Goal: Transaction & Acquisition: Purchase product/service

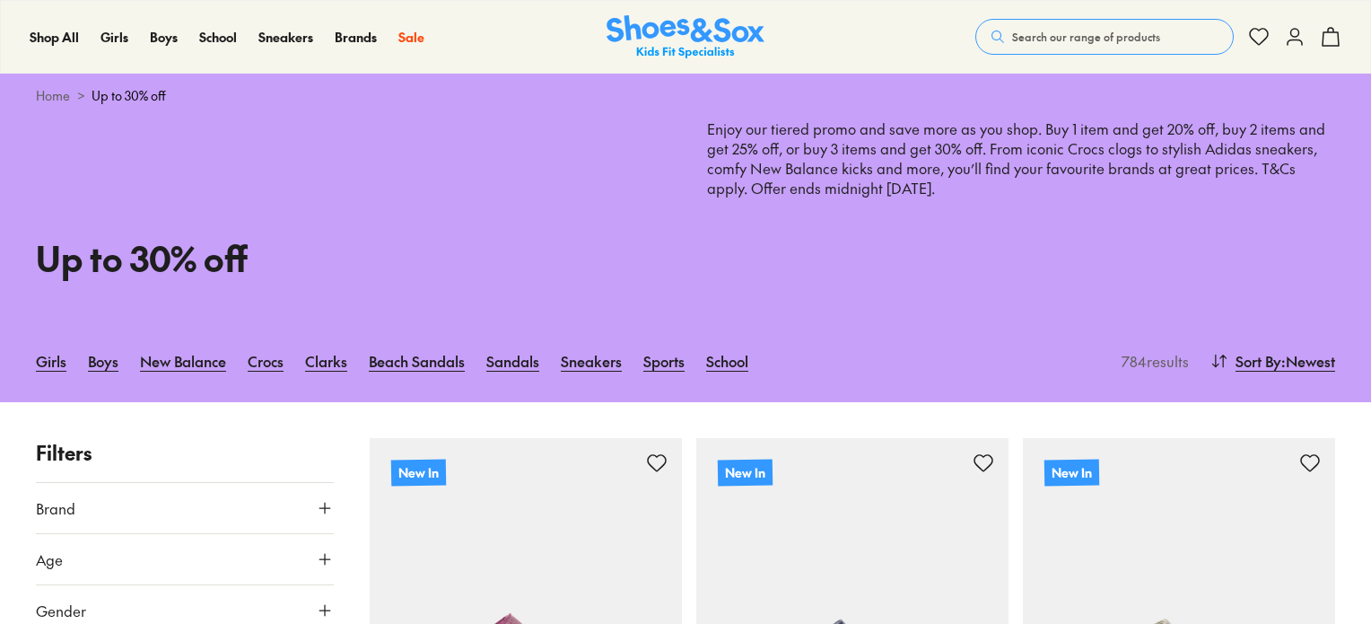
scroll to position [518, 0]
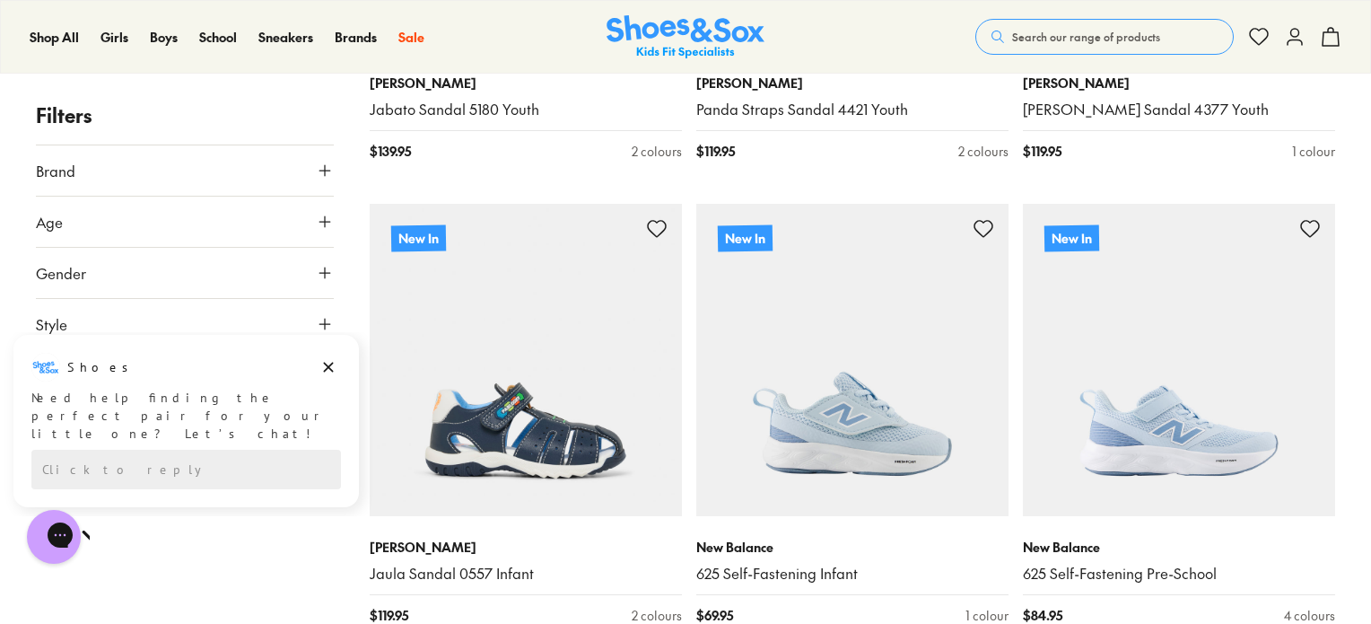
scroll to position [4478, 0]
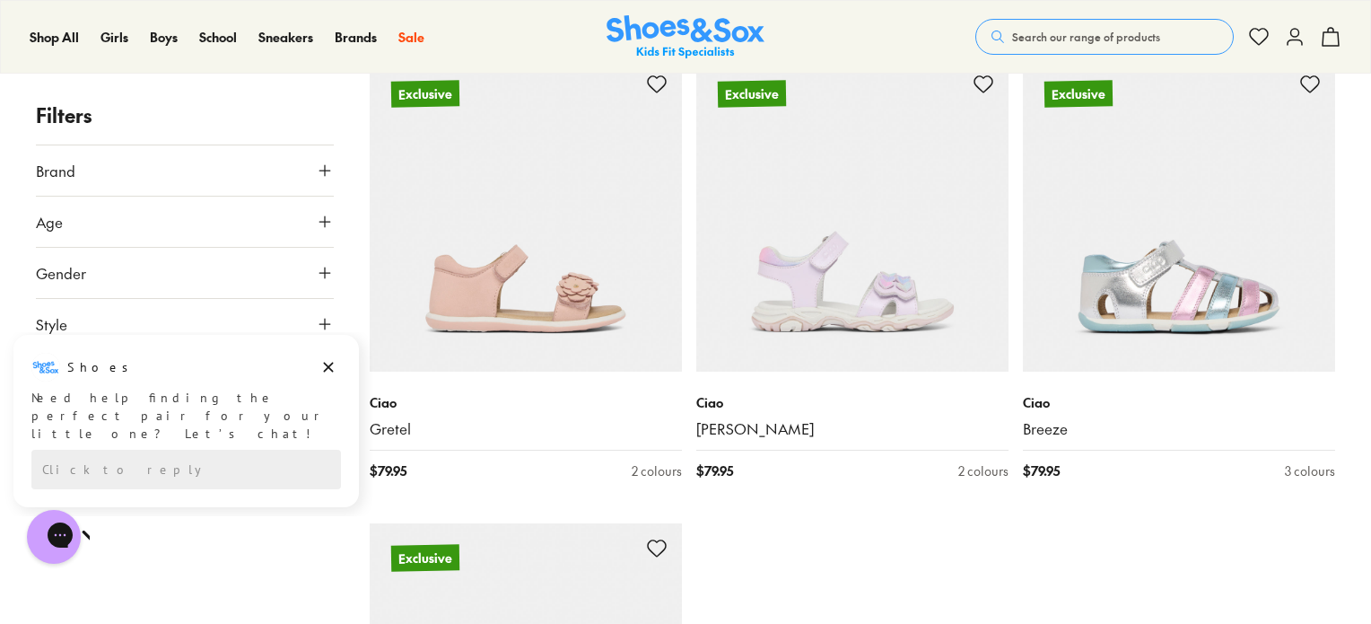
scroll to position [9708, 0]
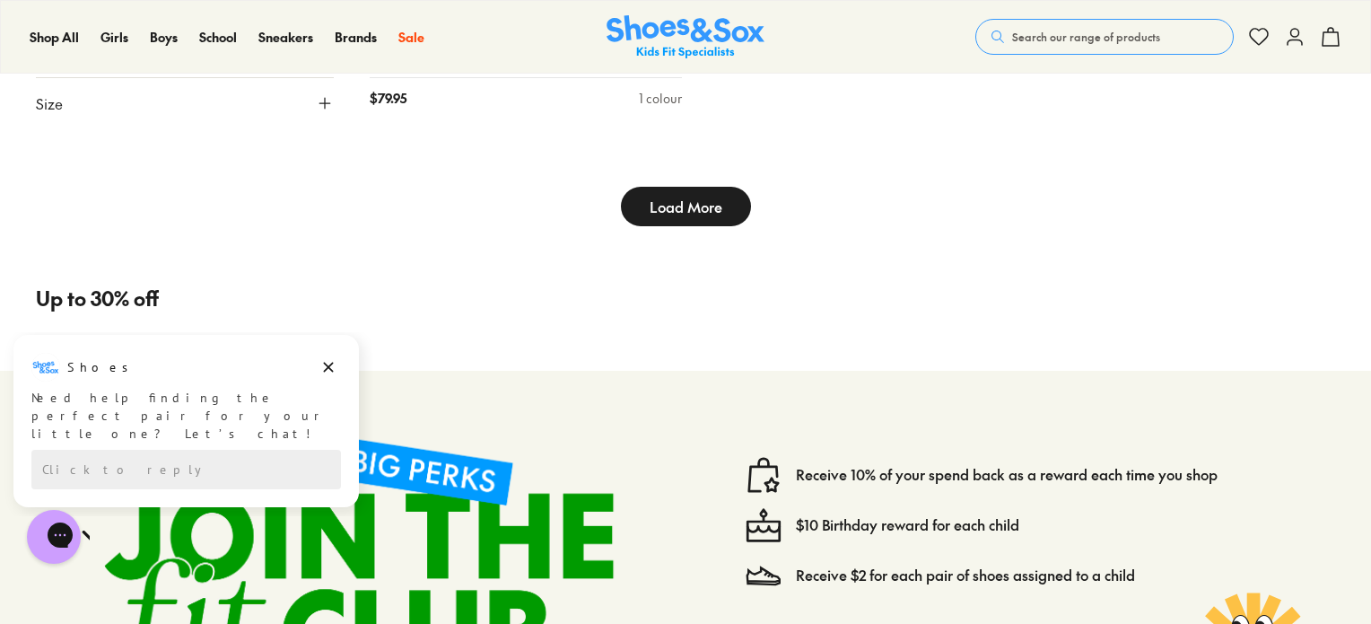
type input "***"
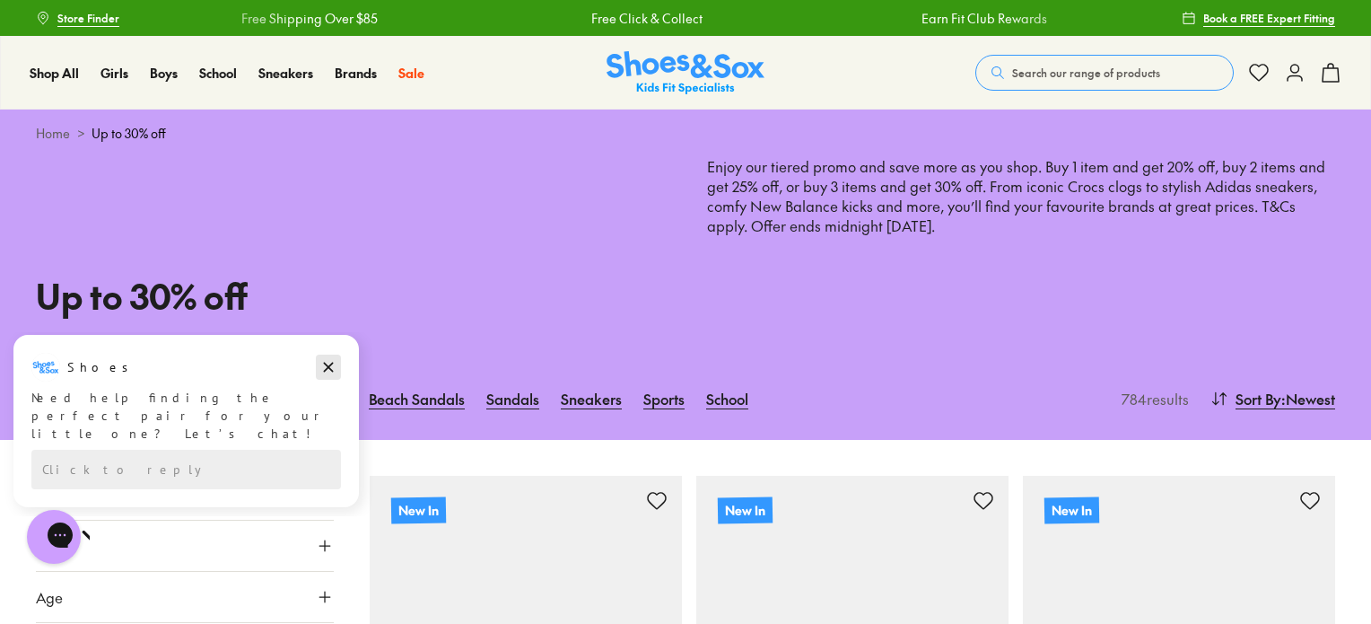
click at [328, 370] on icon "Dismiss campaign" at bounding box center [328, 367] width 18 height 22
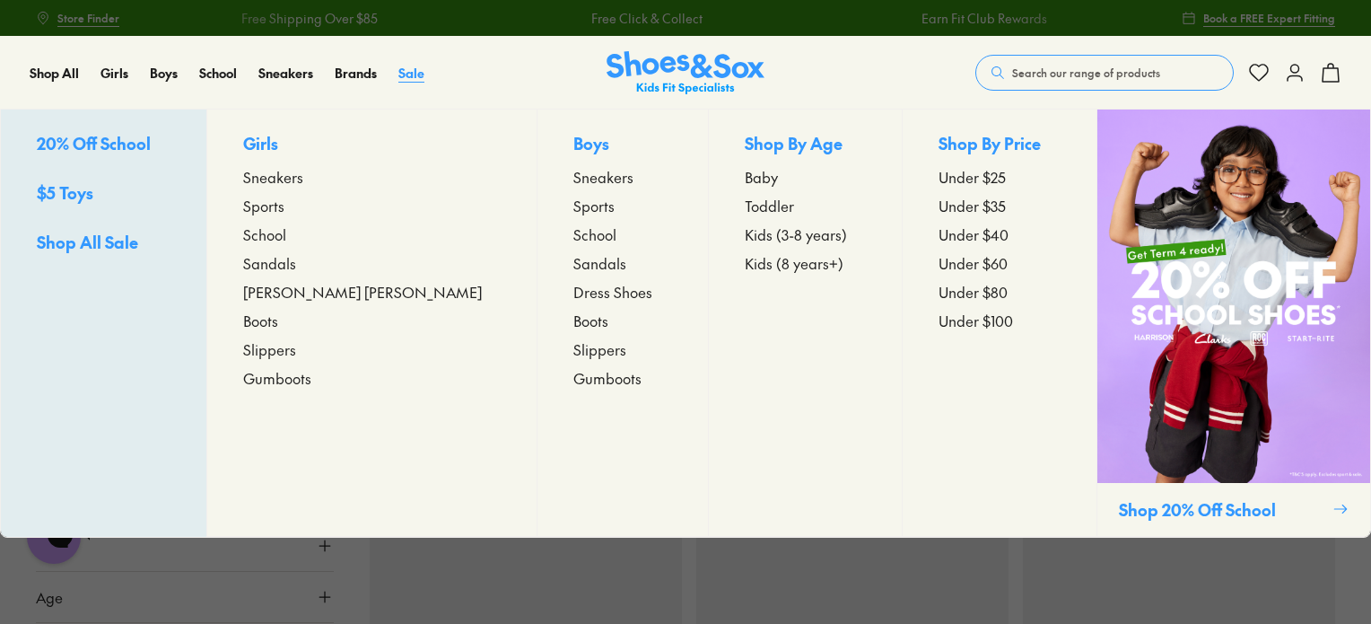
click at [413, 72] on span "Sale" at bounding box center [411, 73] width 26 height 18
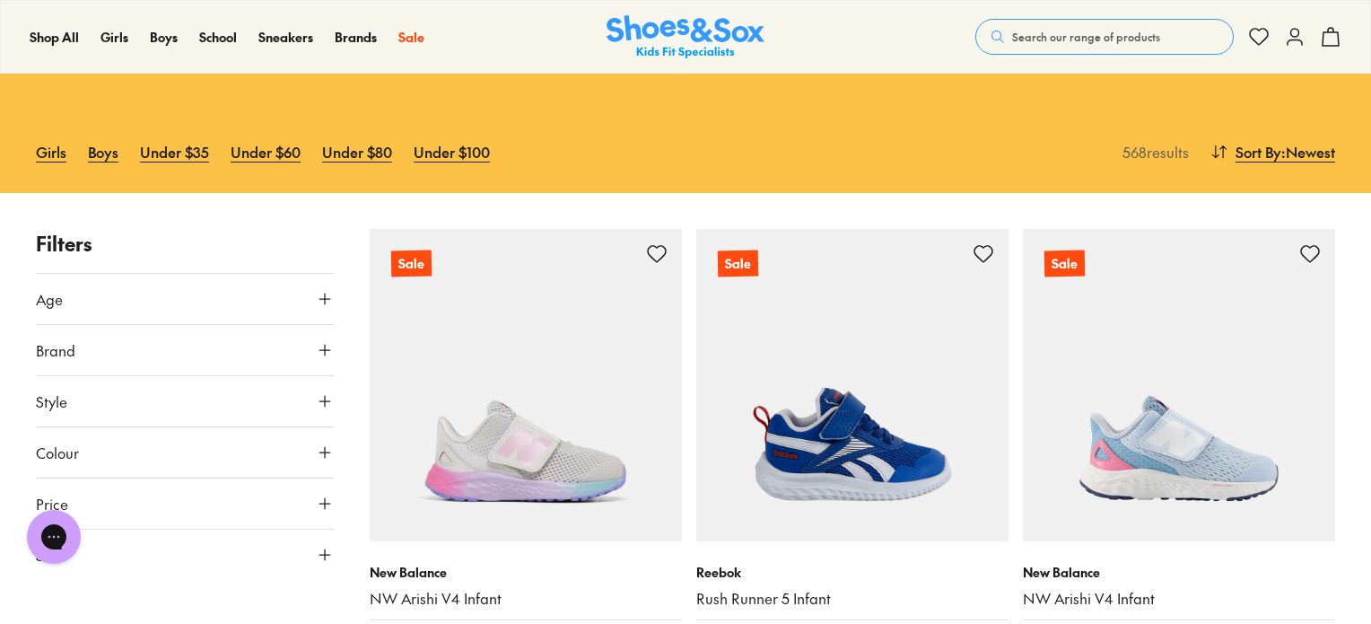
drag, startPoint x: 1377, startPoint y: 39, endPoint x: 1377, endPoint y: 77, distance: 38.6
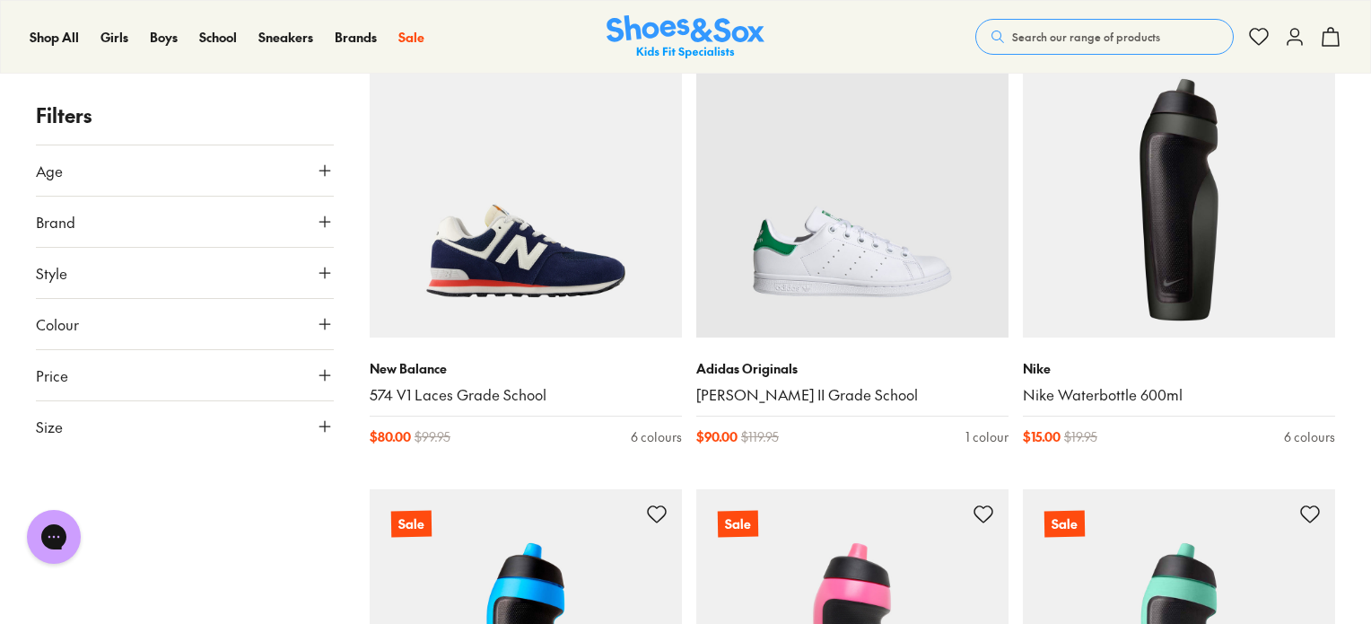
scroll to position [4316, 0]
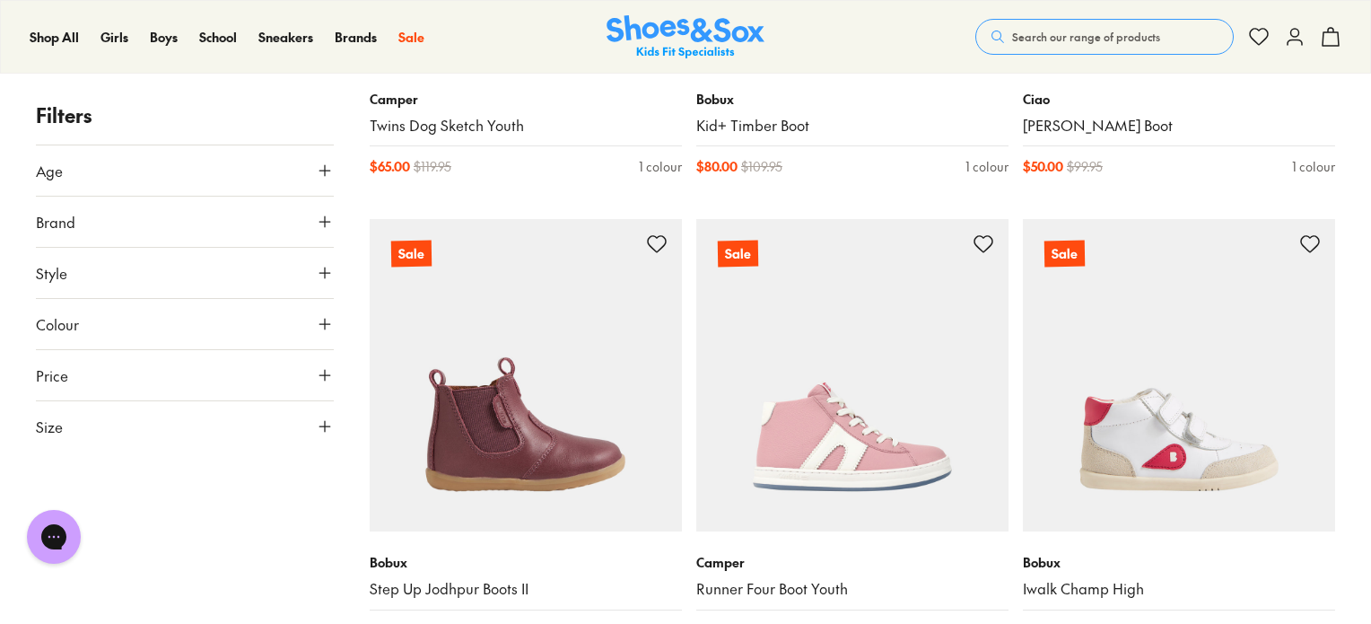
scroll to position [9579, 0]
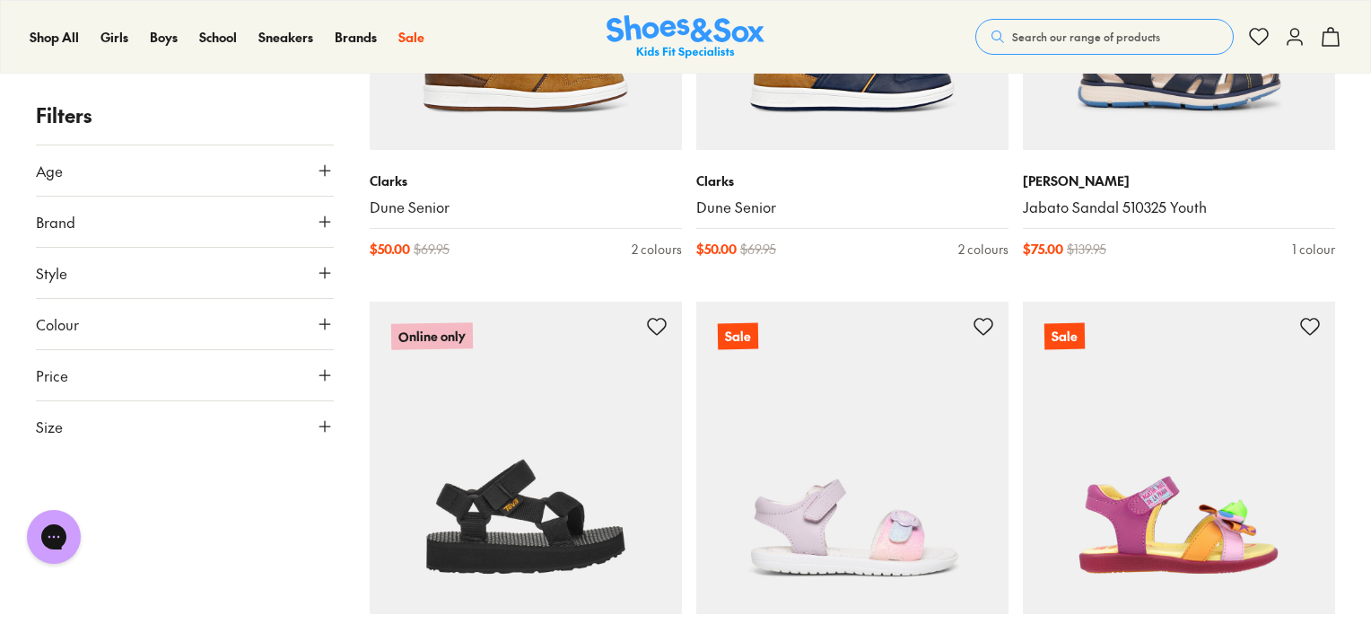
scroll to position [14033, 0]
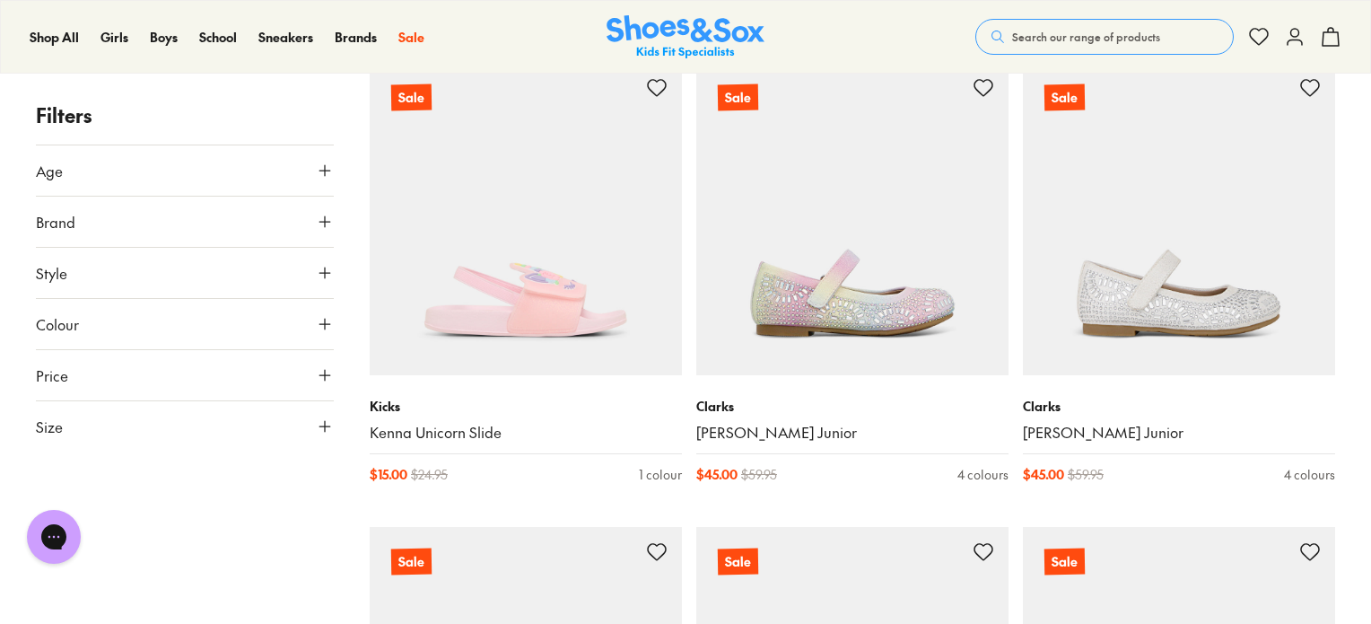
scroll to position [15631, 0]
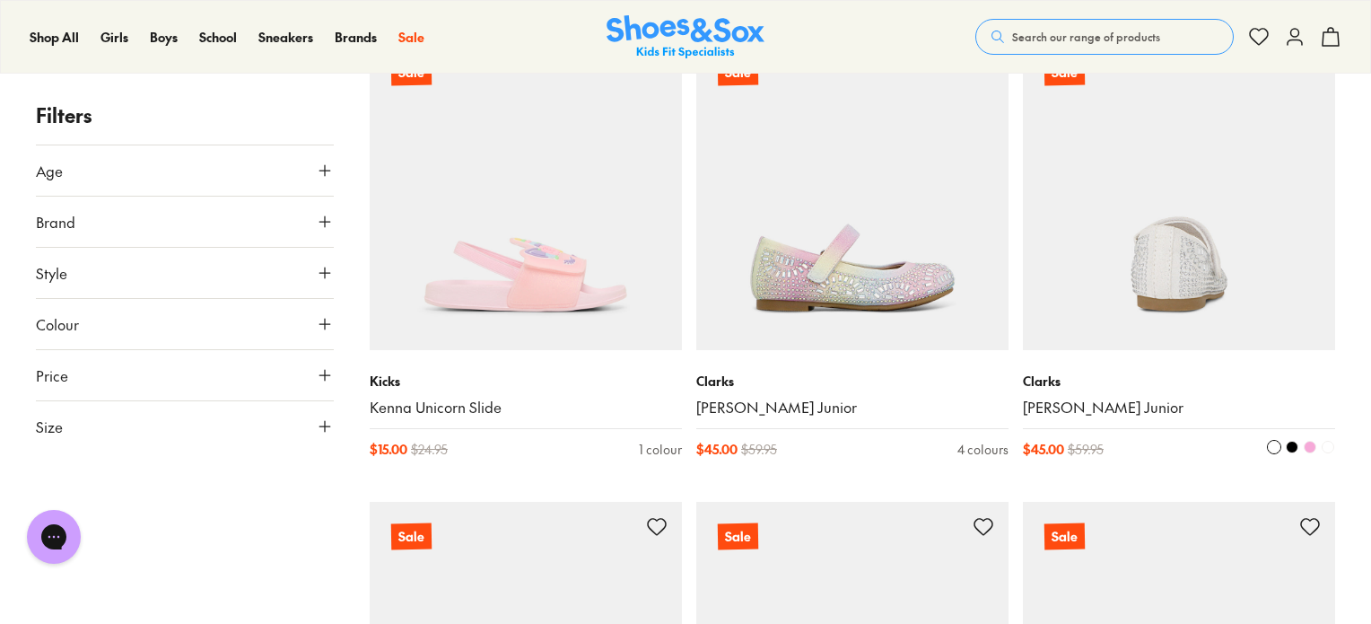
click at [1310, 446] on span at bounding box center [1310, 447] width 13 height 13
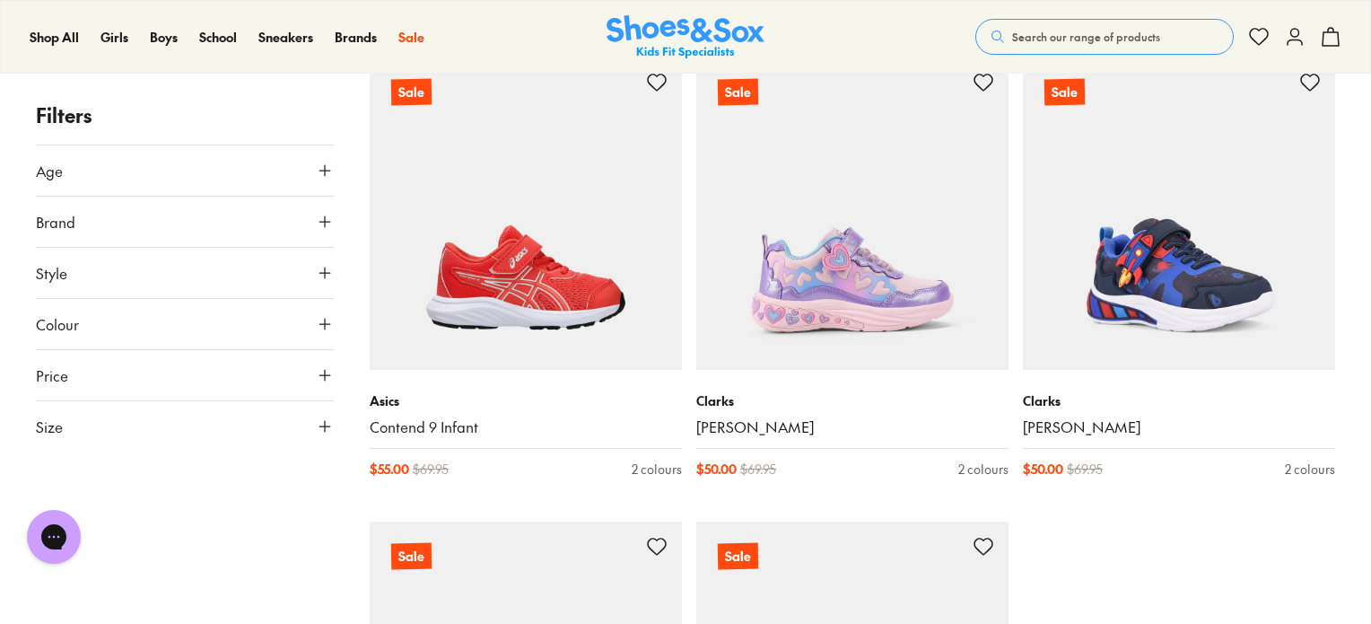
scroll to position [19365, 0]
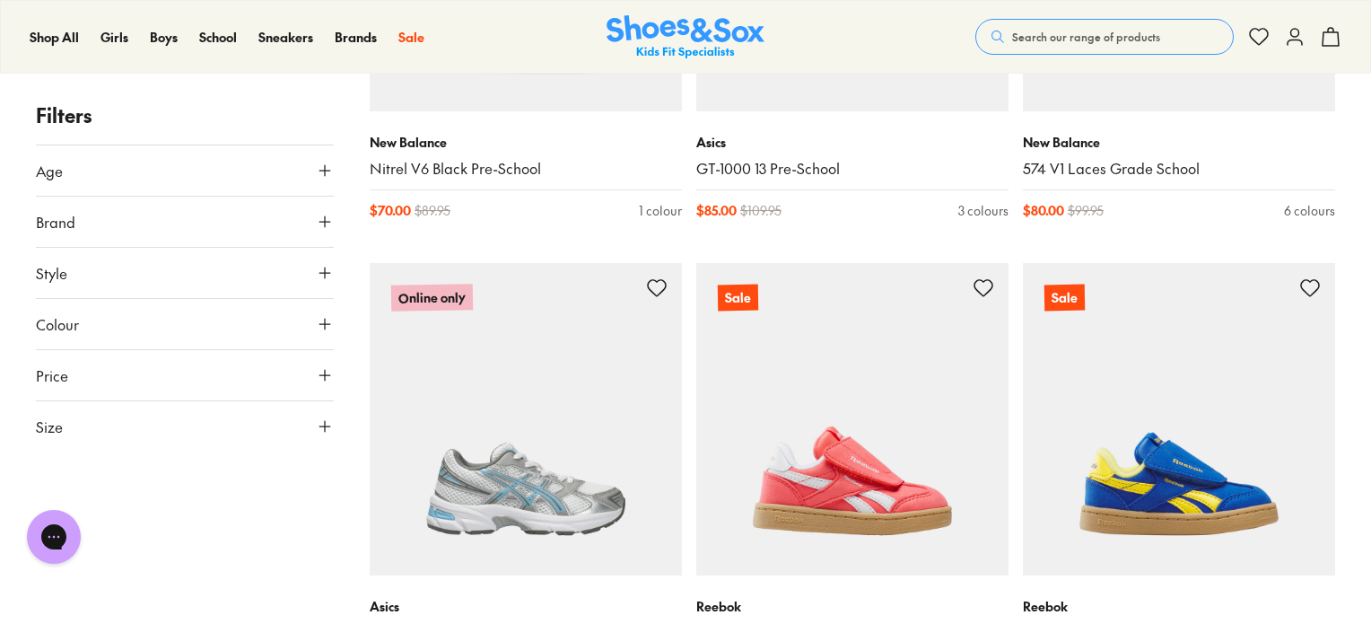
scroll to position [23896, 0]
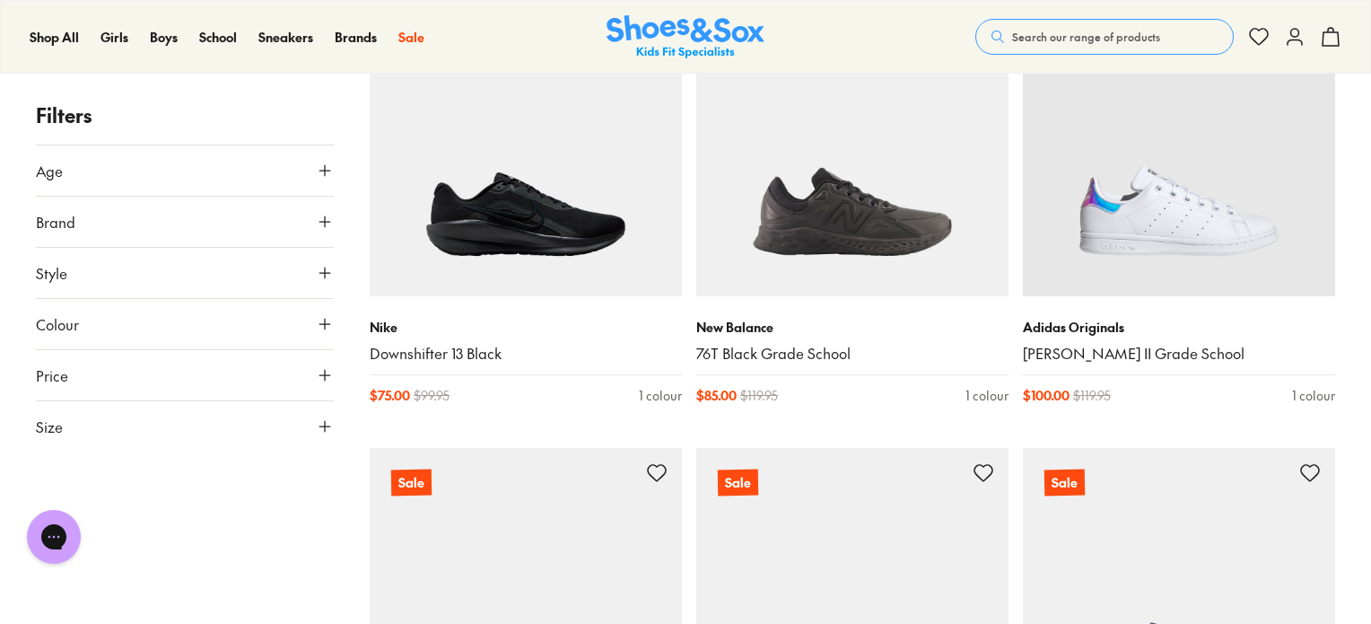
scroll to position [29191, 0]
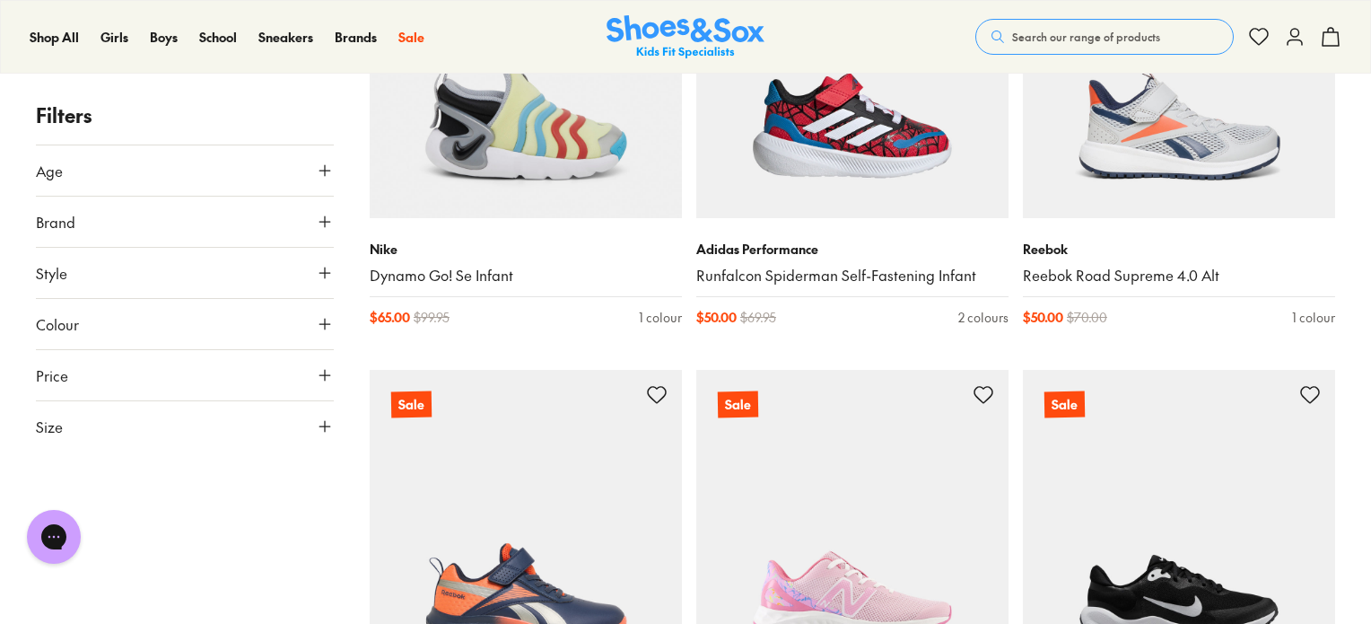
scroll to position [33533, 0]
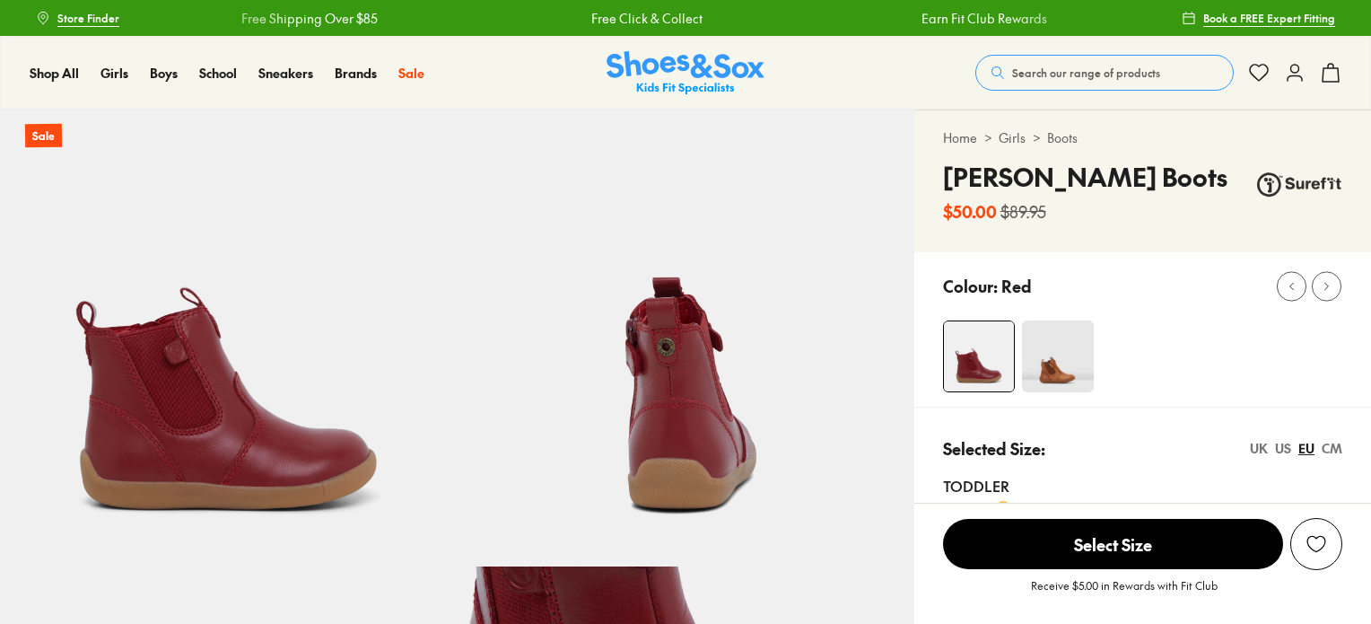
select select "*"
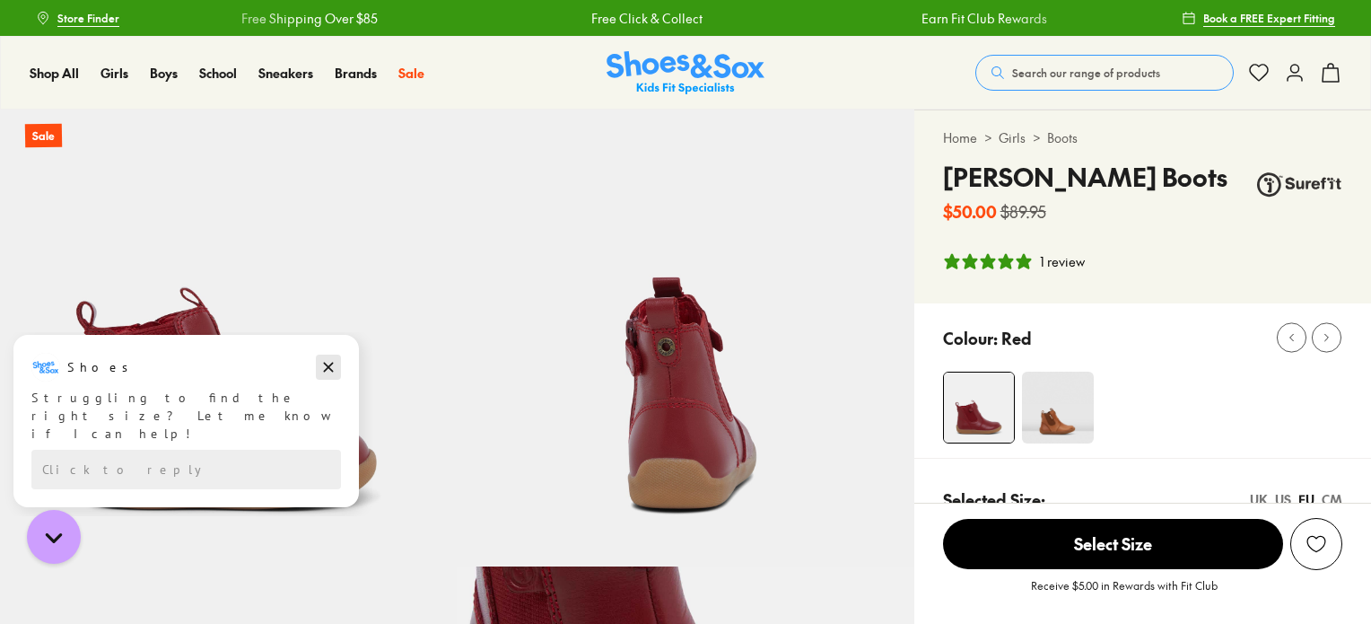
click at [332, 354] on button "Dismiss campaign" at bounding box center [328, 366] width 25 height 25
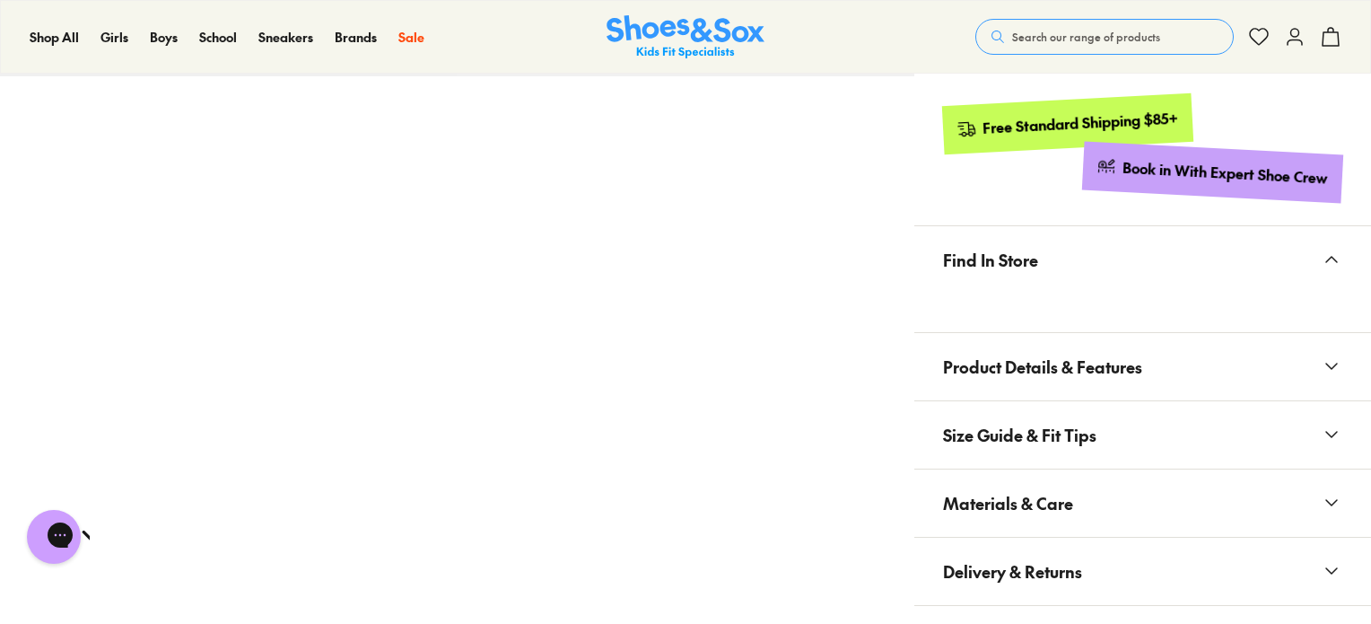
scroll to position [1037, 0]
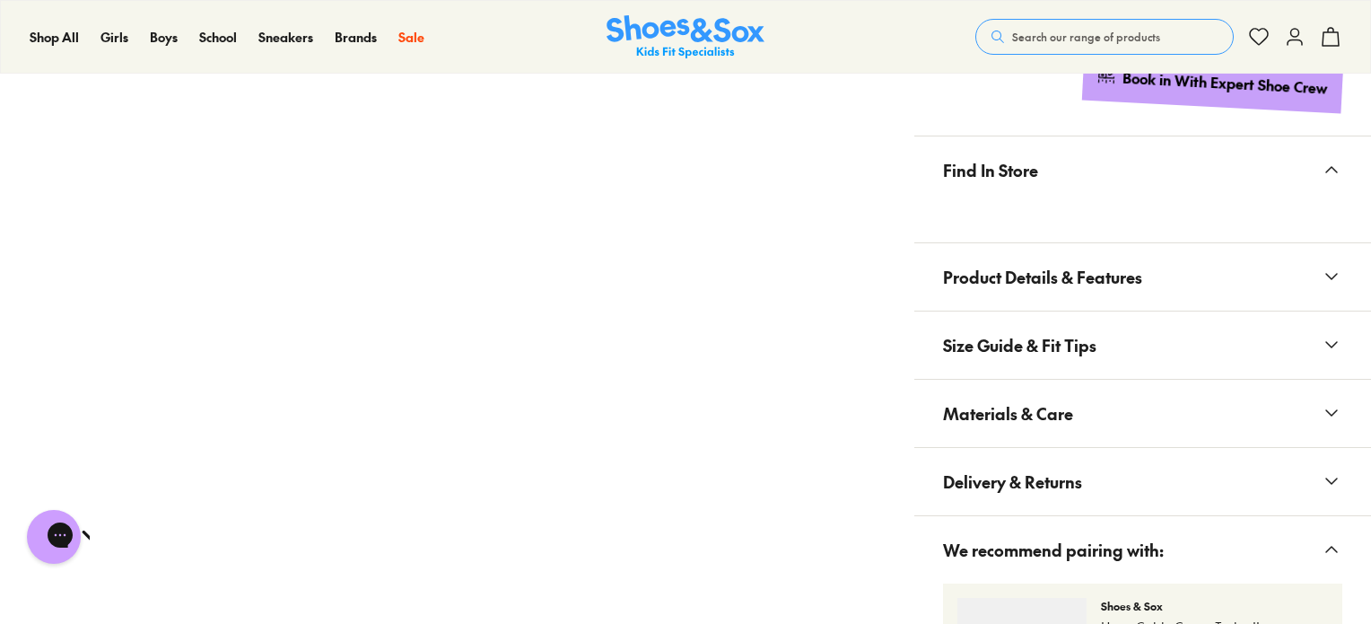
click at [1334, 338] on icon at bounding box center [1332, 345] width 22 height 22
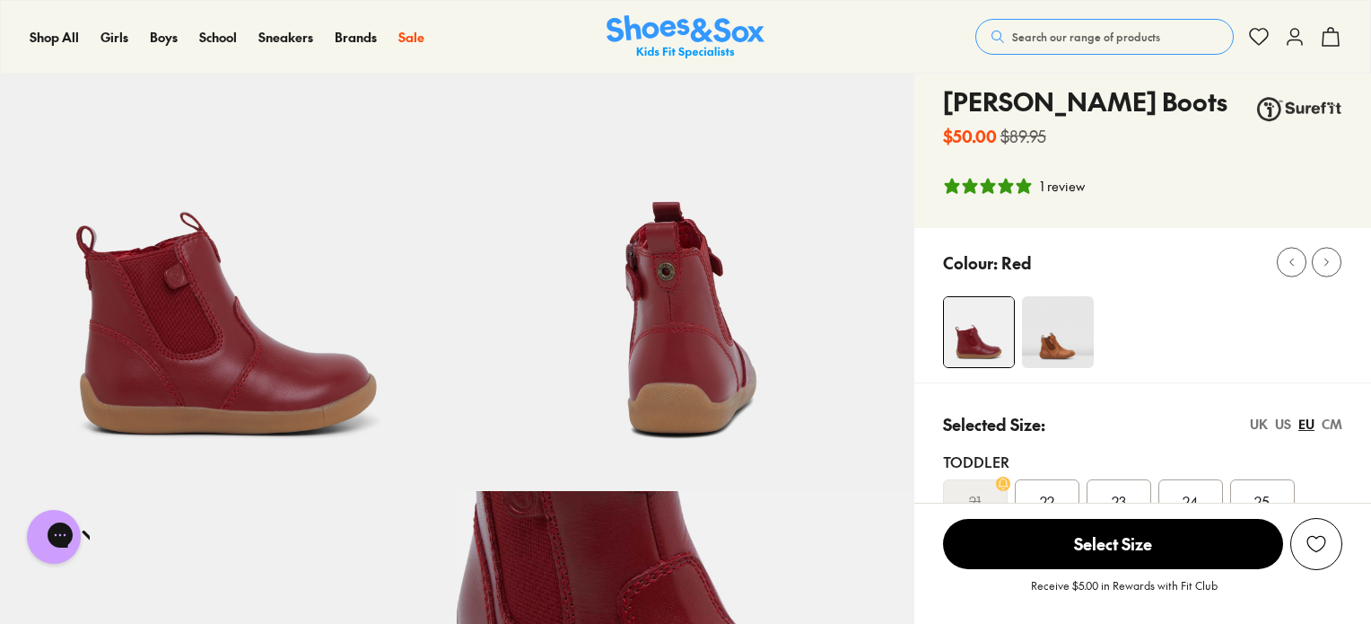
scroll to position [0, 0]
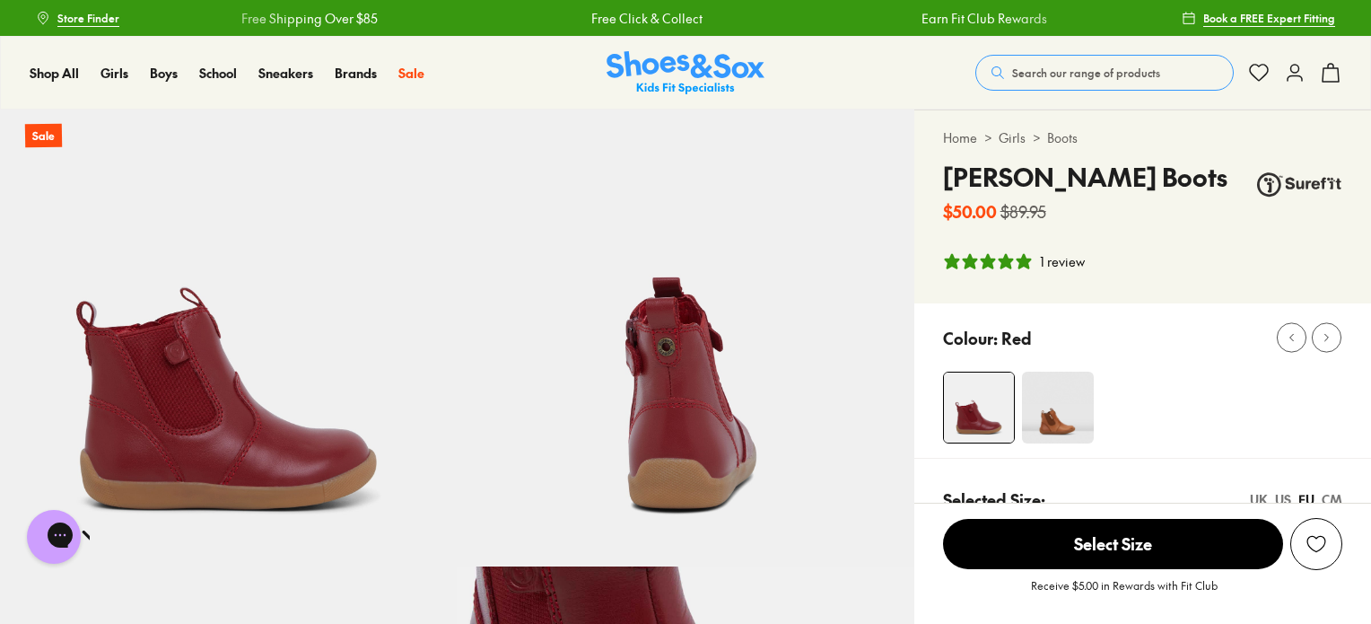
click at [1073, 427] on img at bounding box center [1058, 407] width 72 height 72
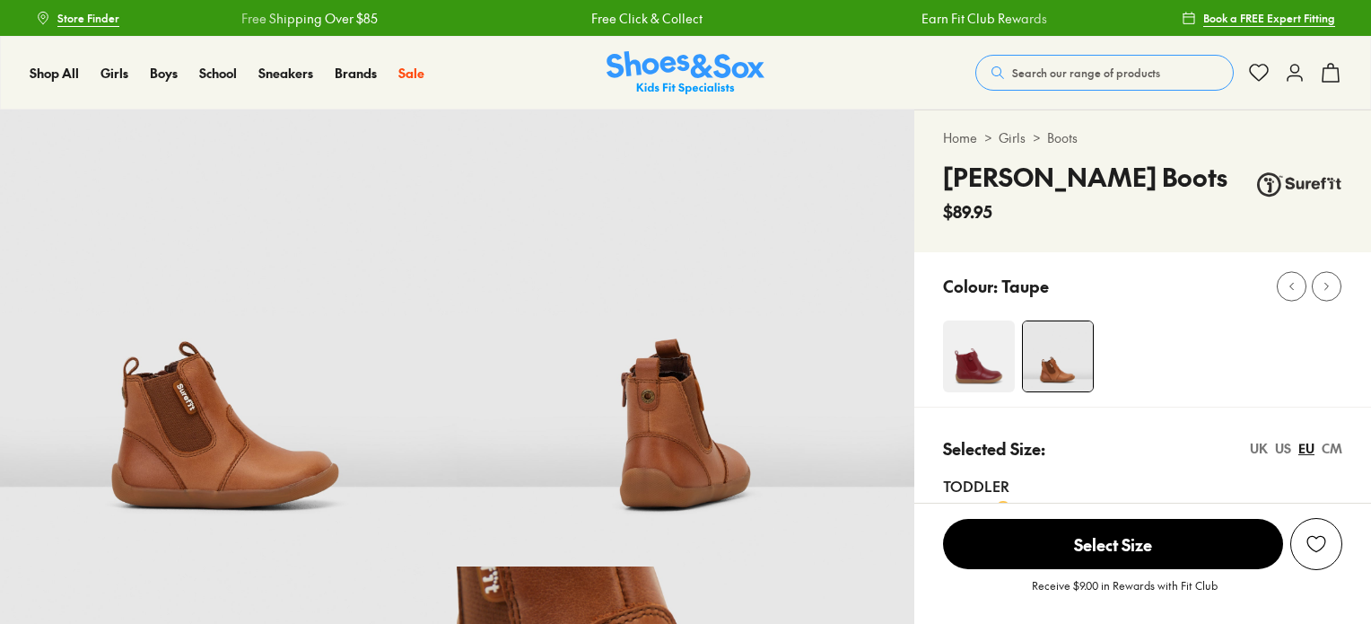
click at [973, 369] on img at bounding box center [979, 356] width 72 height 72
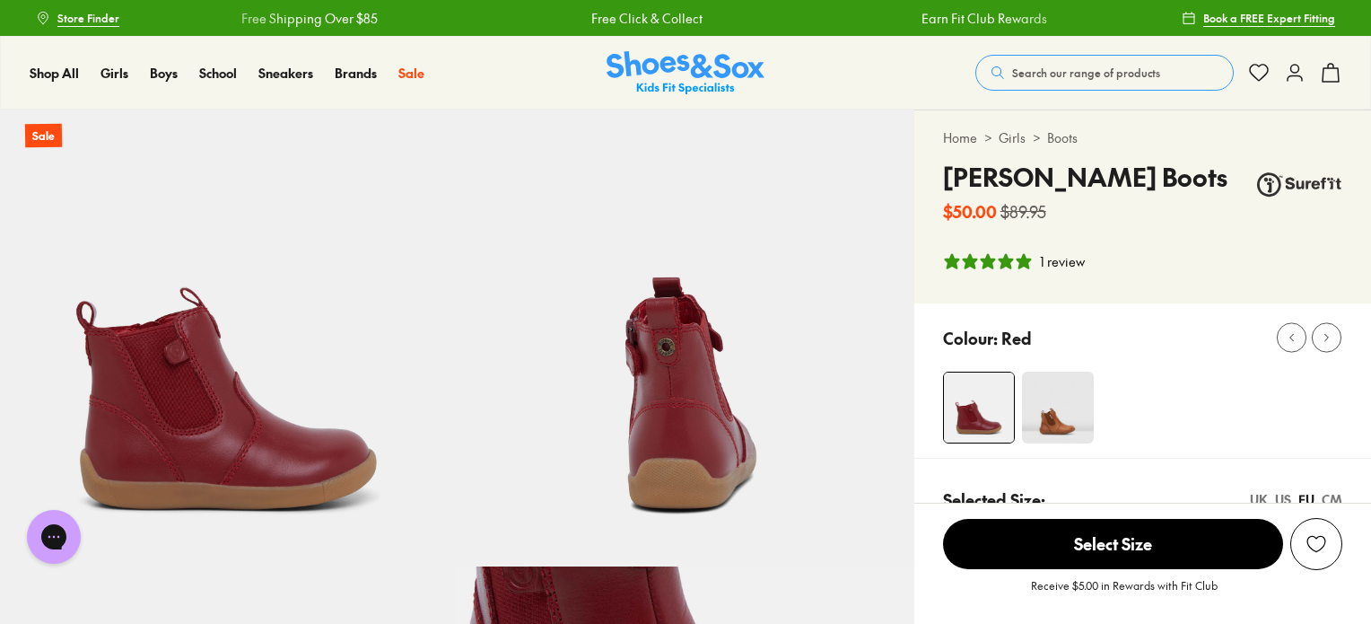
select select "*"
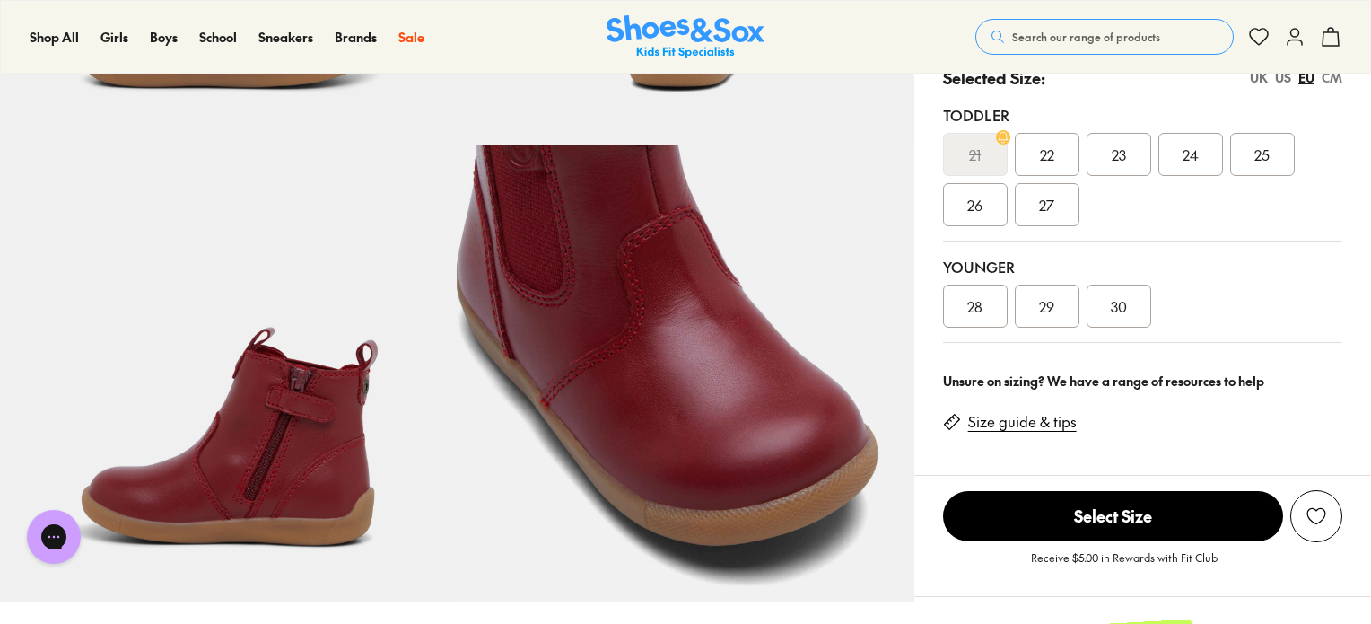
scroll to position [426, 0]
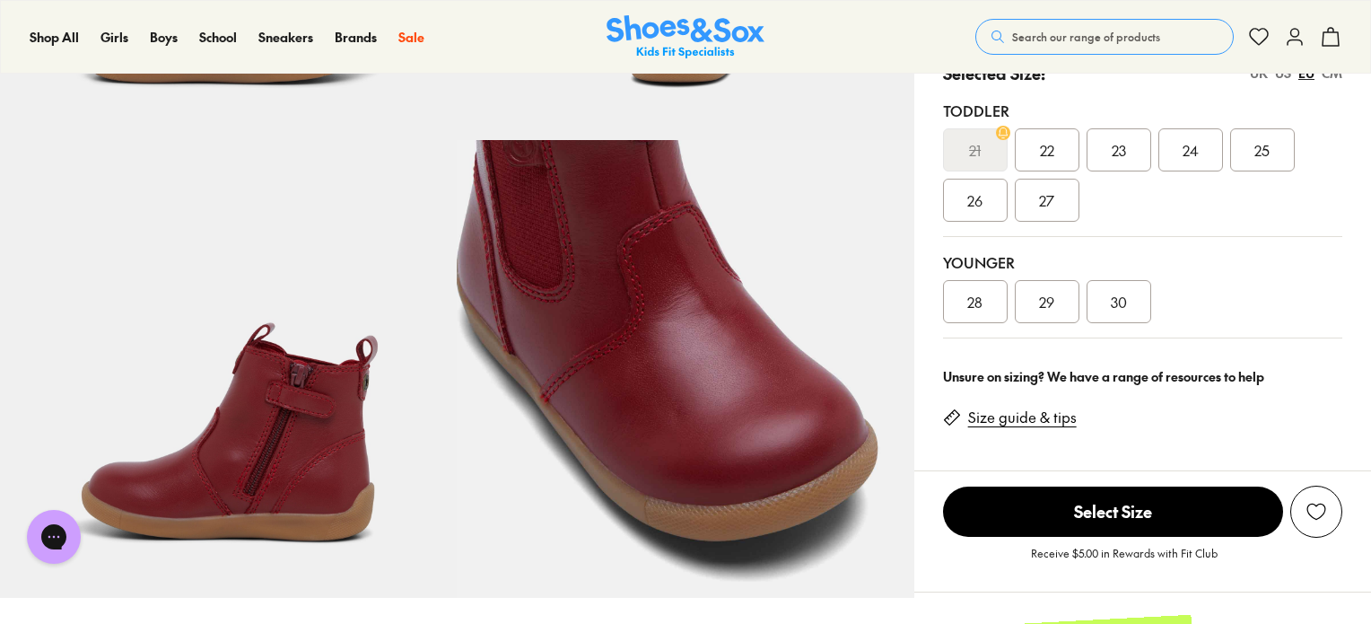
click at [994, 421] on link "Size guide & tips" at bounding box center [1022, 417] width 109 height 20
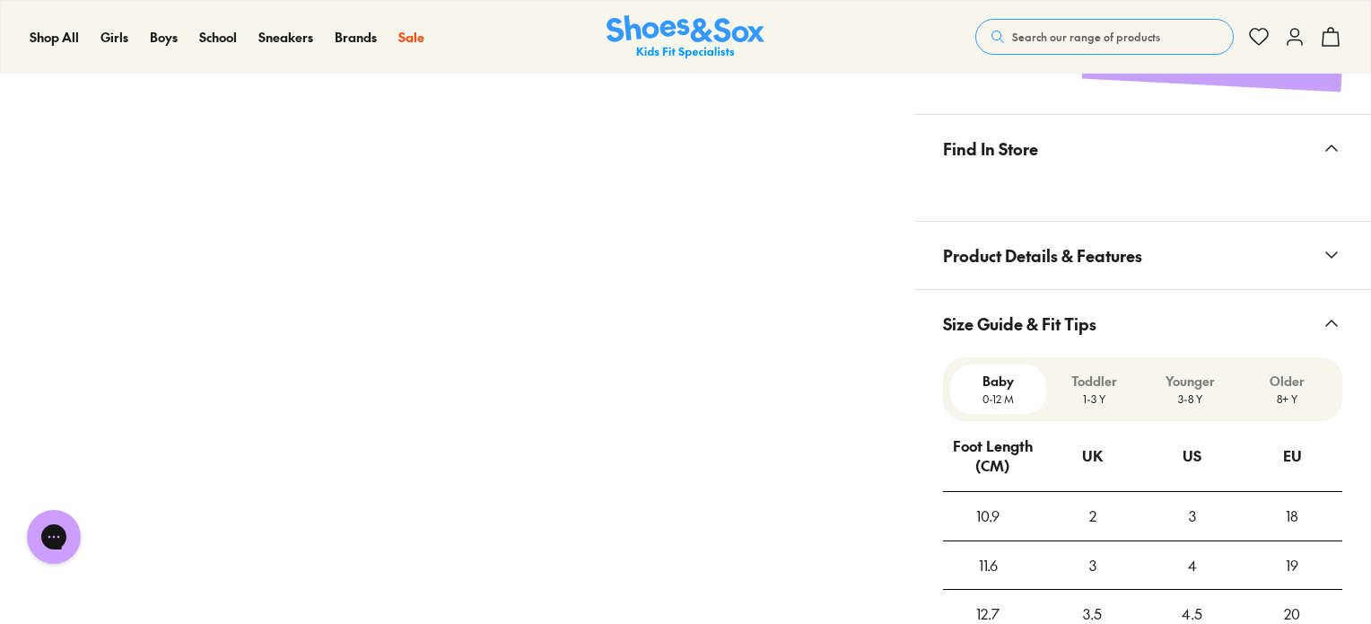
scroll to position [1331, 0]
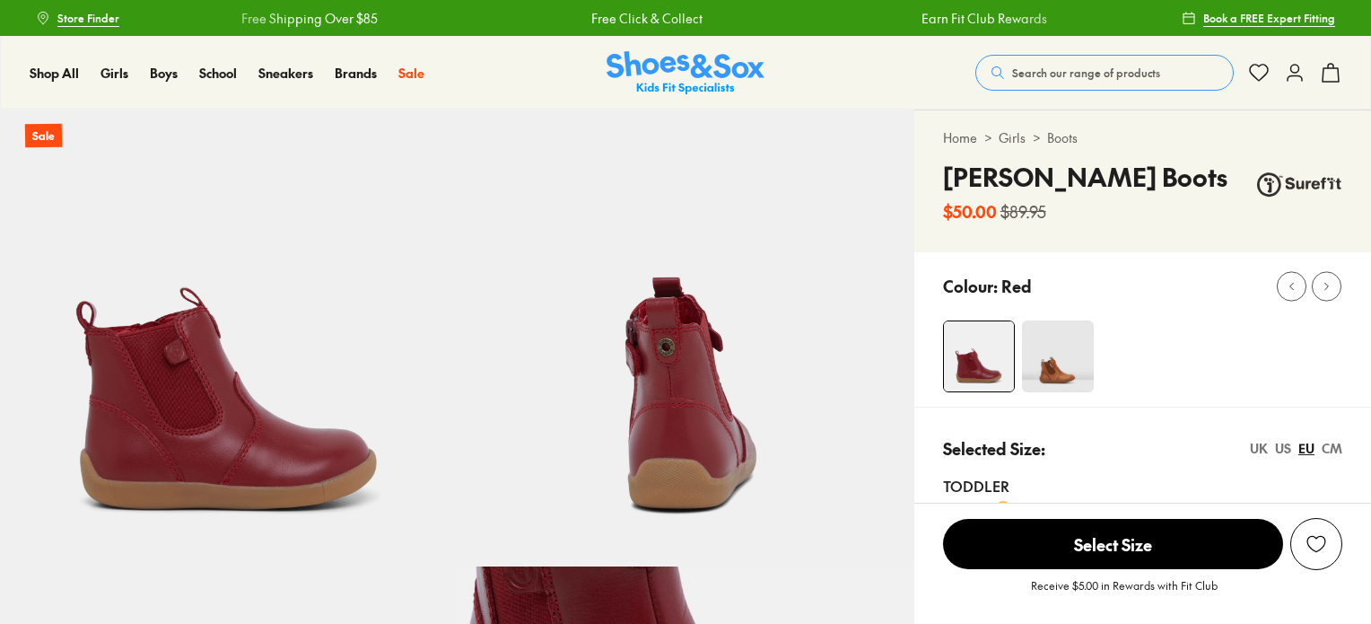
select select "*"
